Goal: Information Seeking & Learning: Check status

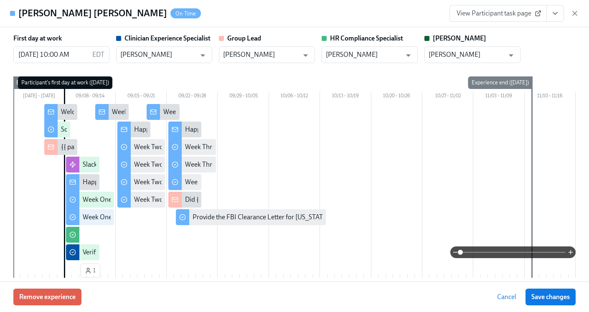
scroll to position [0, 11716]
